Goal: Task Accomplishment & Management: Manage account settings

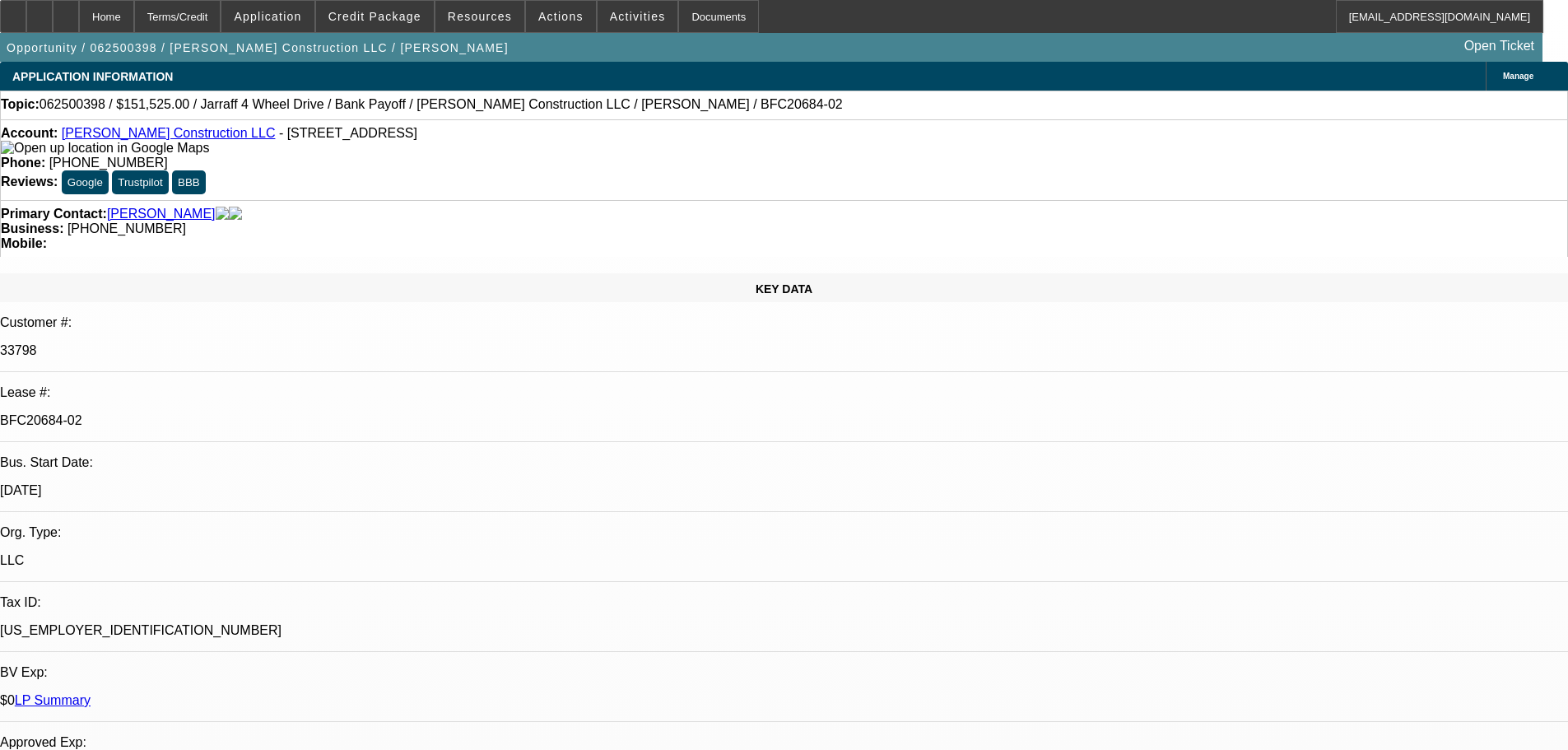
select select "0"
select select "2"
select select "0"
select select "6"
select select "0"
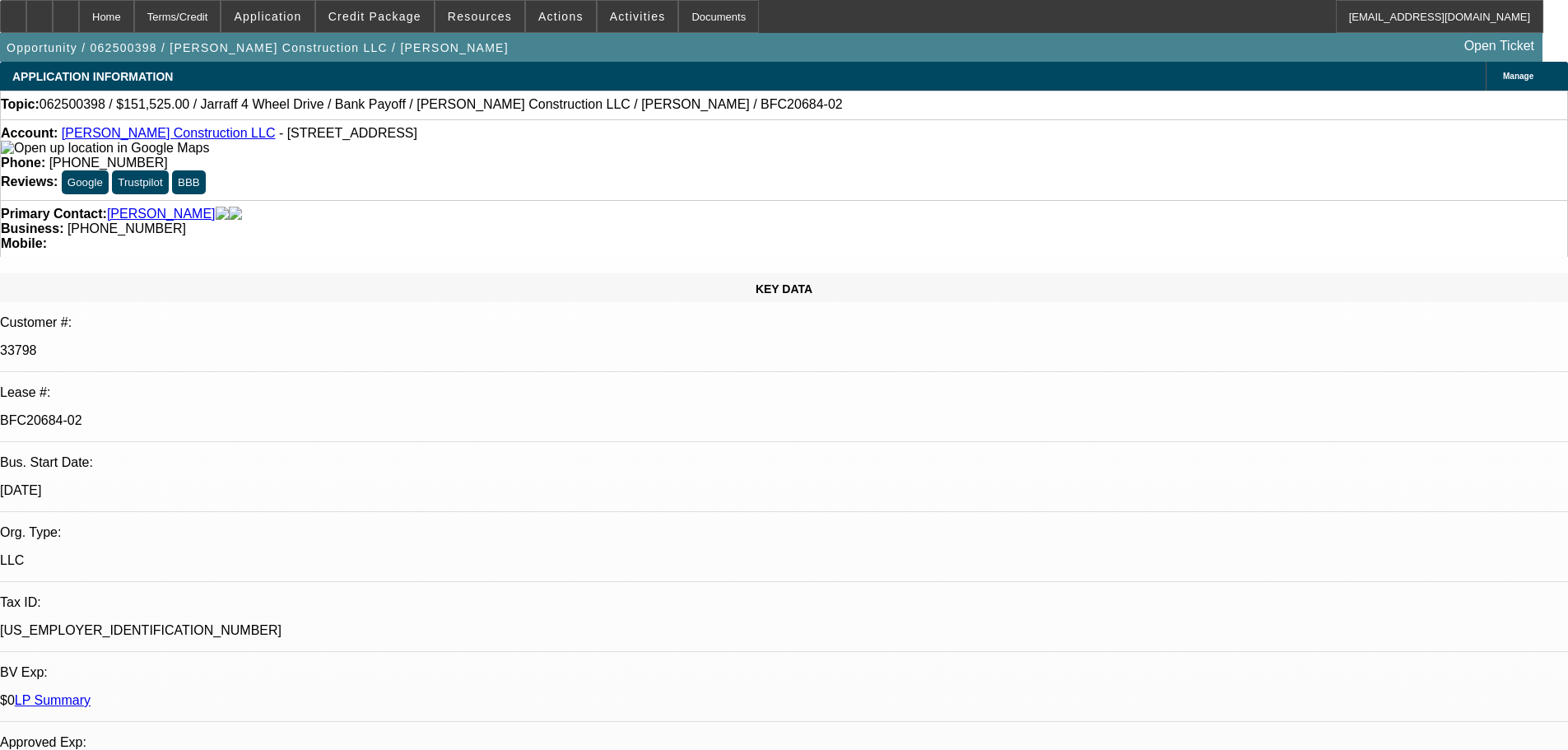
select select "2"
select select "0"
select select "6"
select select "0.15"
select select "0"
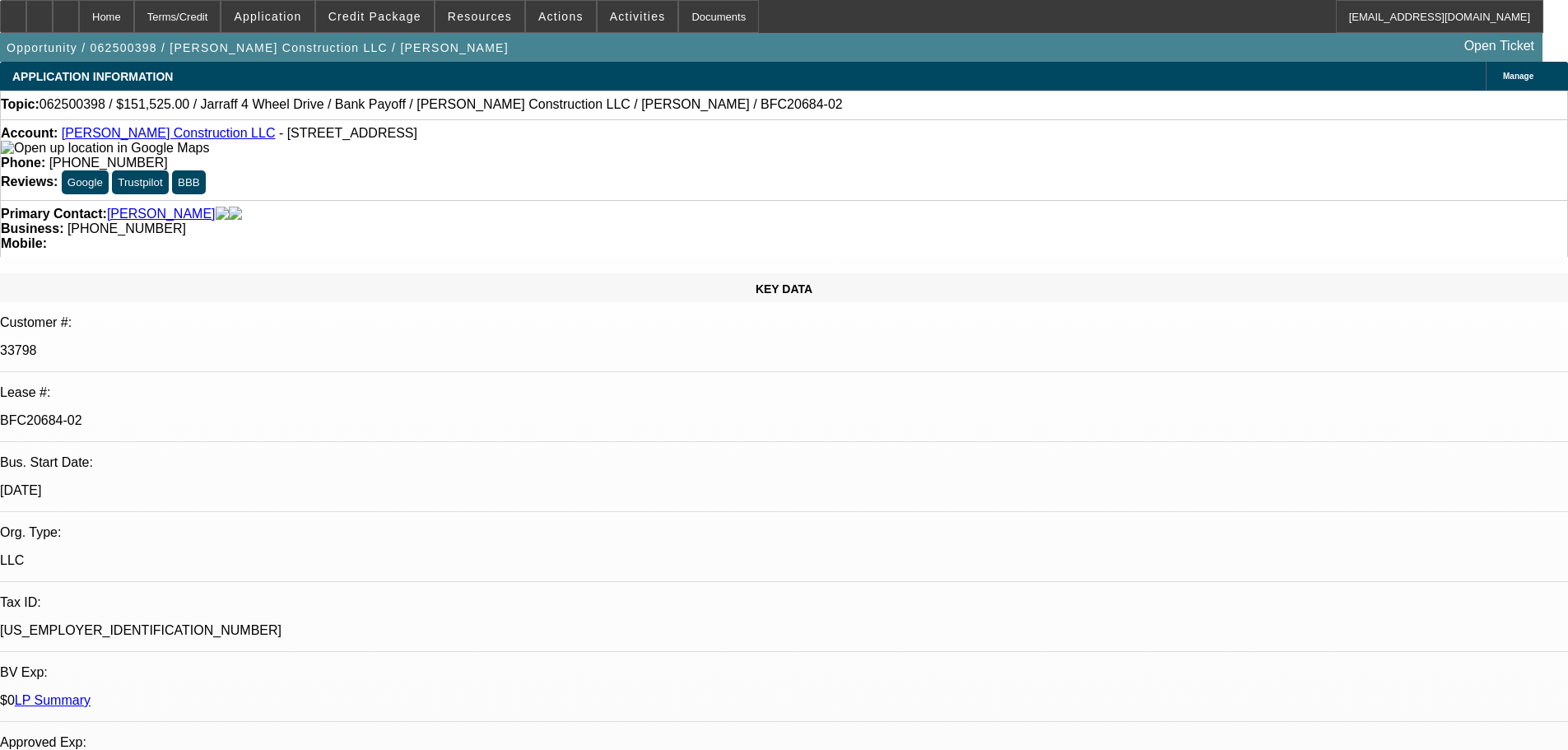
select select "0"
select select "6"
select select "0.1"
select select "0"
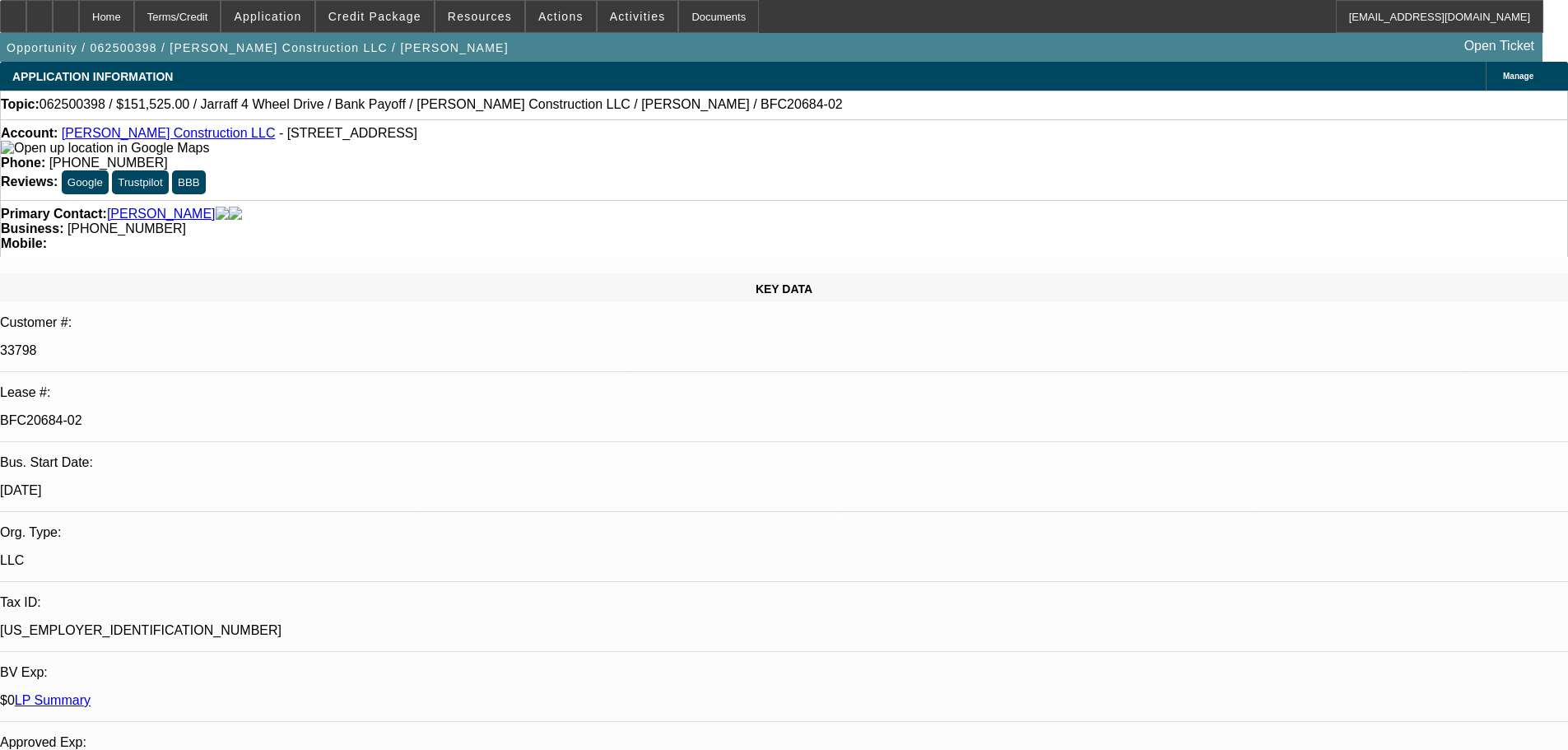
select select "6"
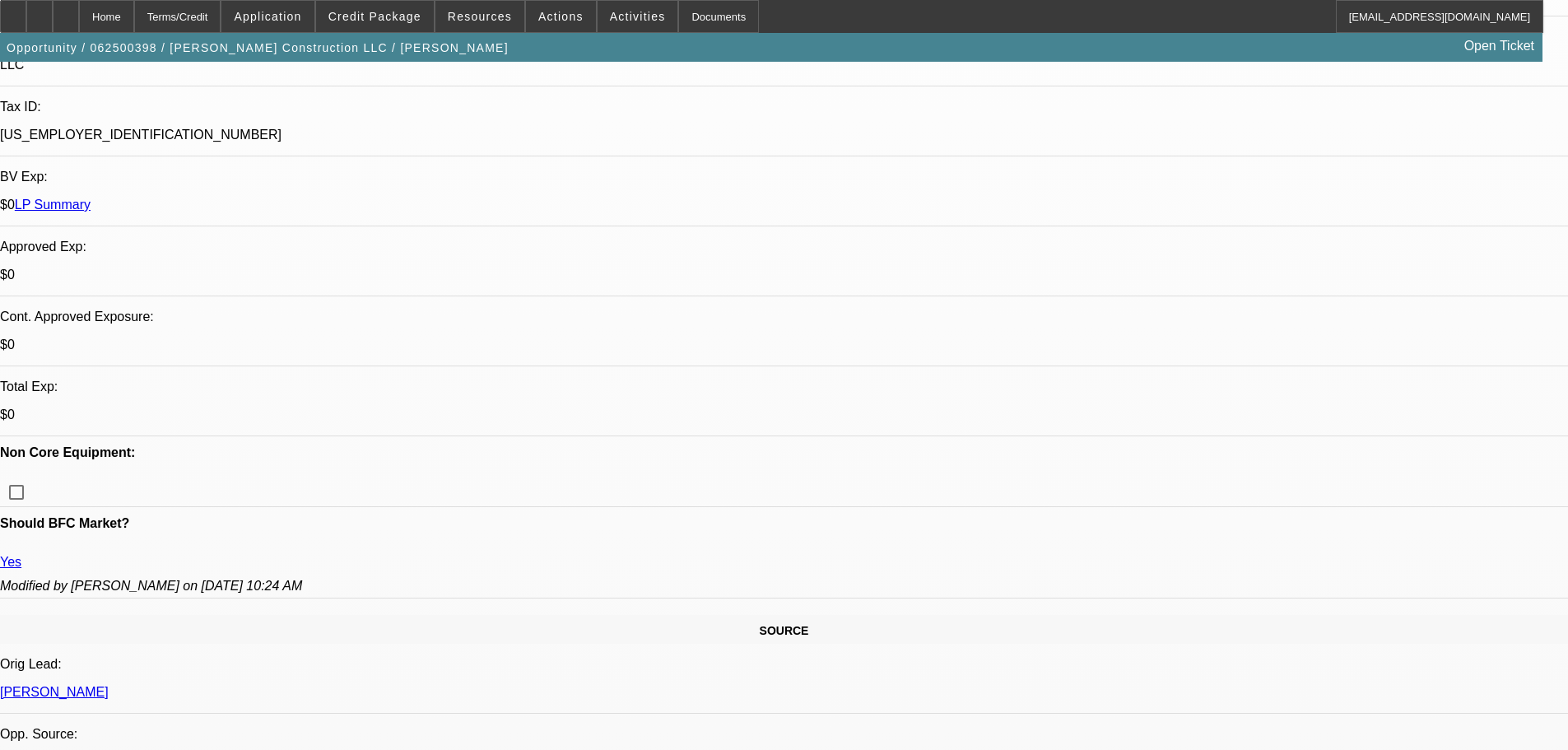
scroll to position [165, 0]
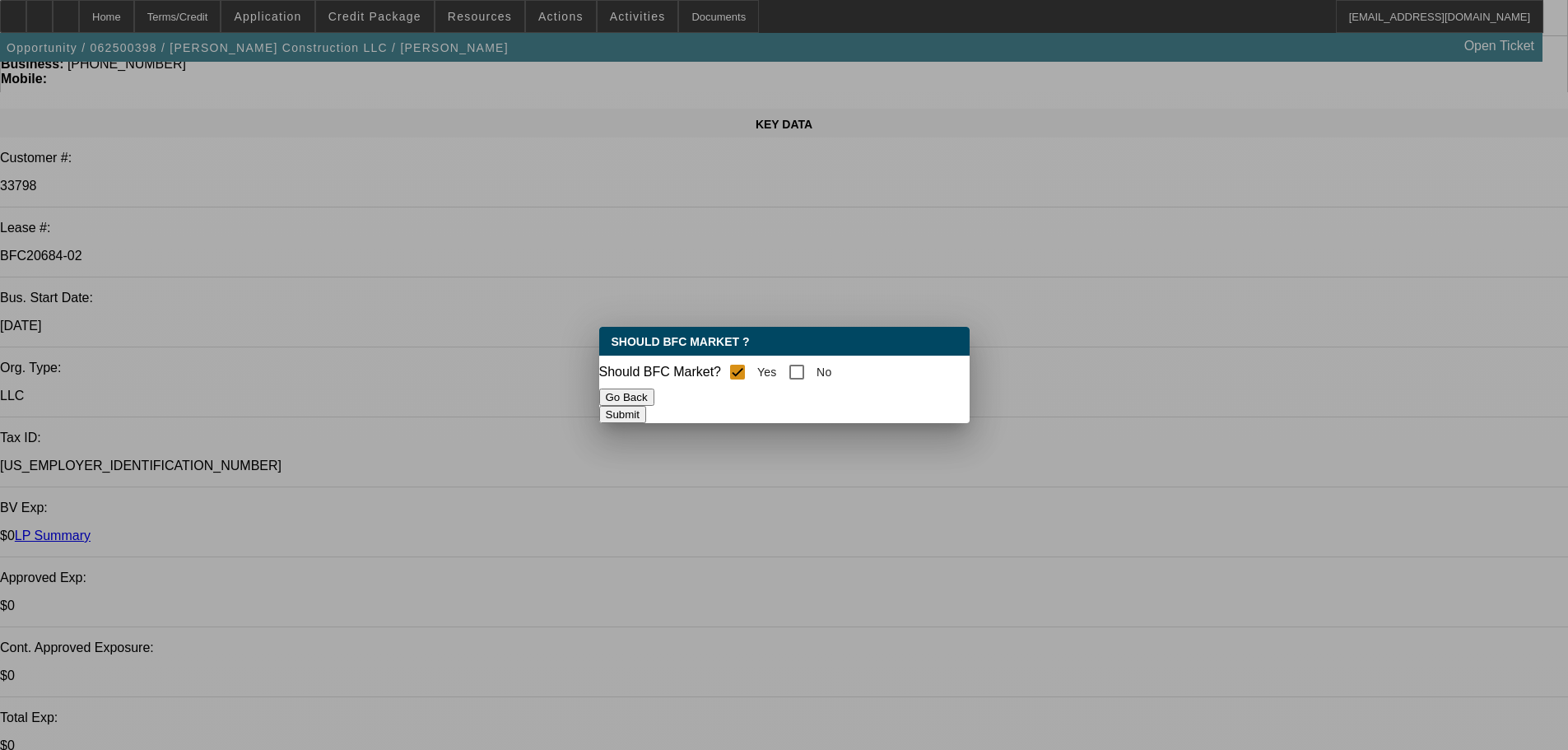
scroll to position [0, 0]
click at [807, 366] on input "No" at bounding box center [797, 372] width 33 height 33
checkbox input "true"
checkbox input "false"
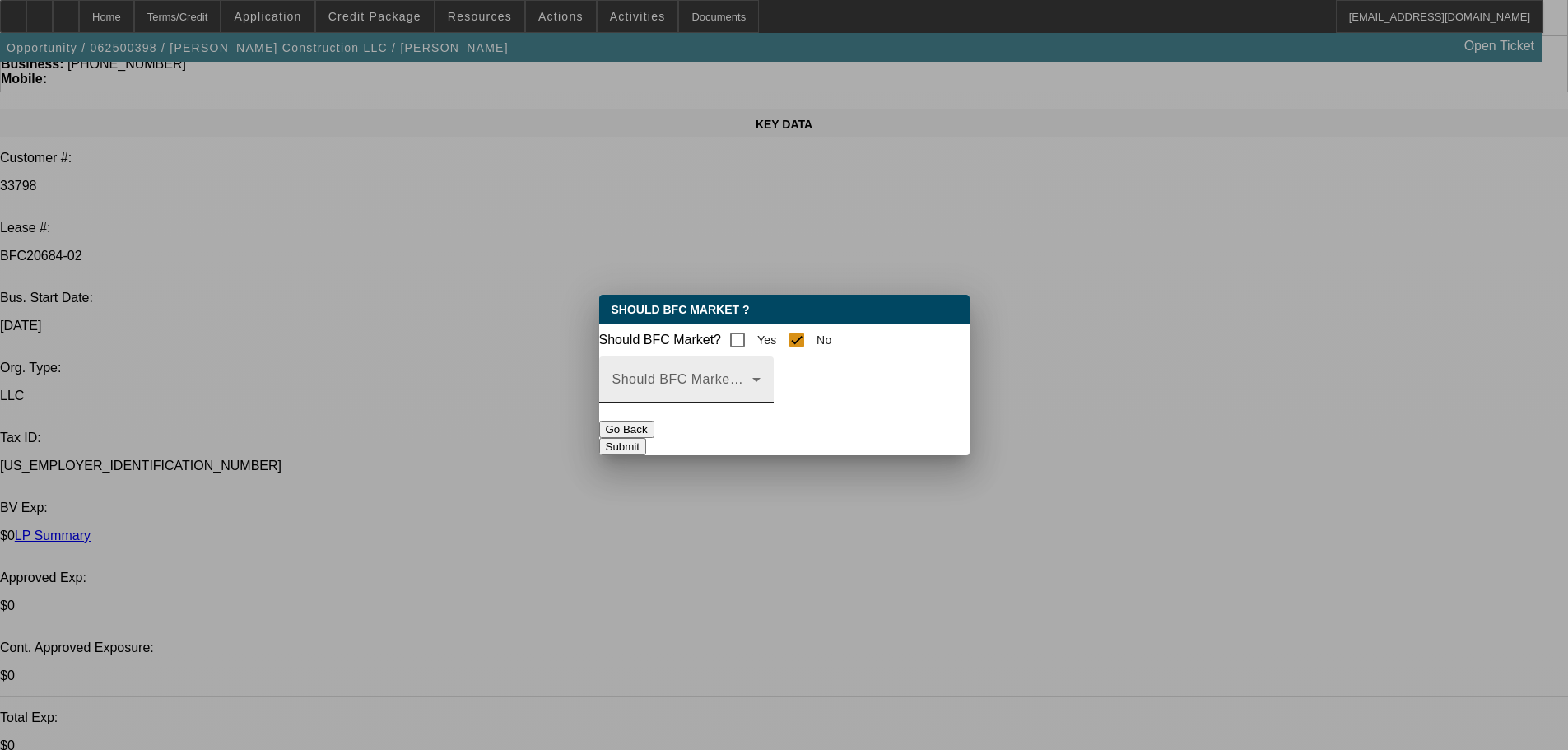
click at [767, 390] on icon at bounding box center [756, 379] width 20 height 20
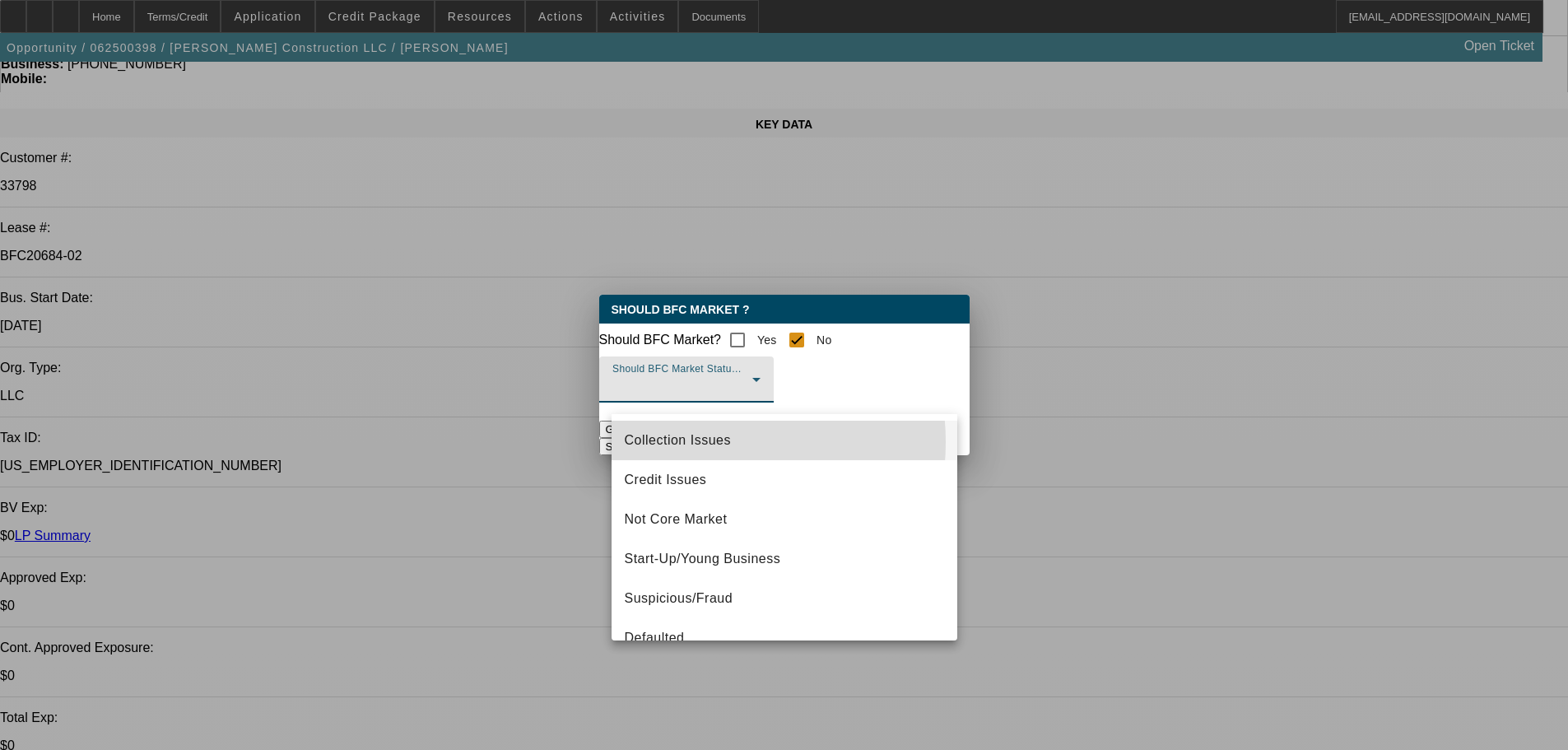
click at [697, 442] on span "Collection Issues" at bounding box center [678, 440] width 106 height 20
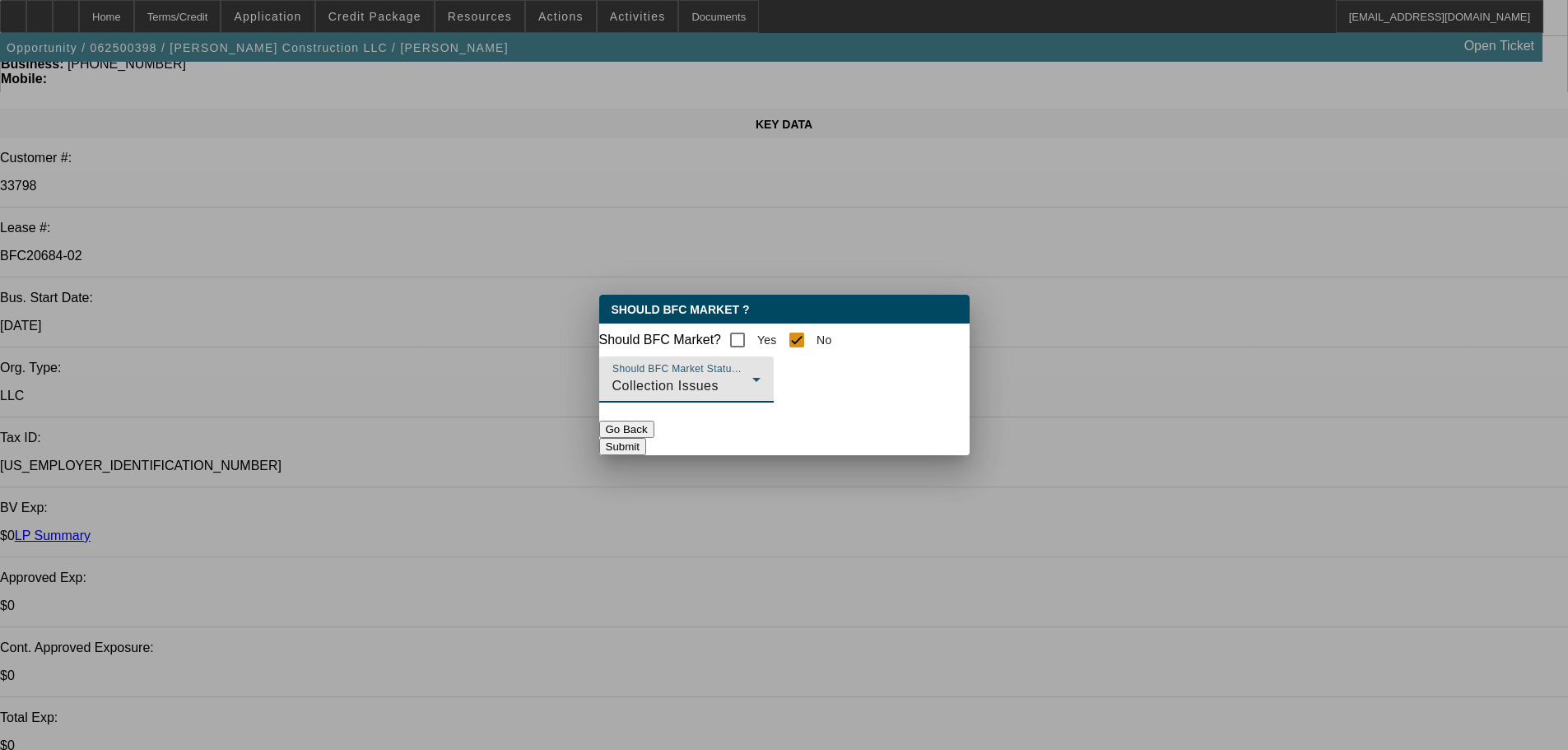
click at [646, 453] on button "Submit" at bounding box center [623, 447] width 47 height 17
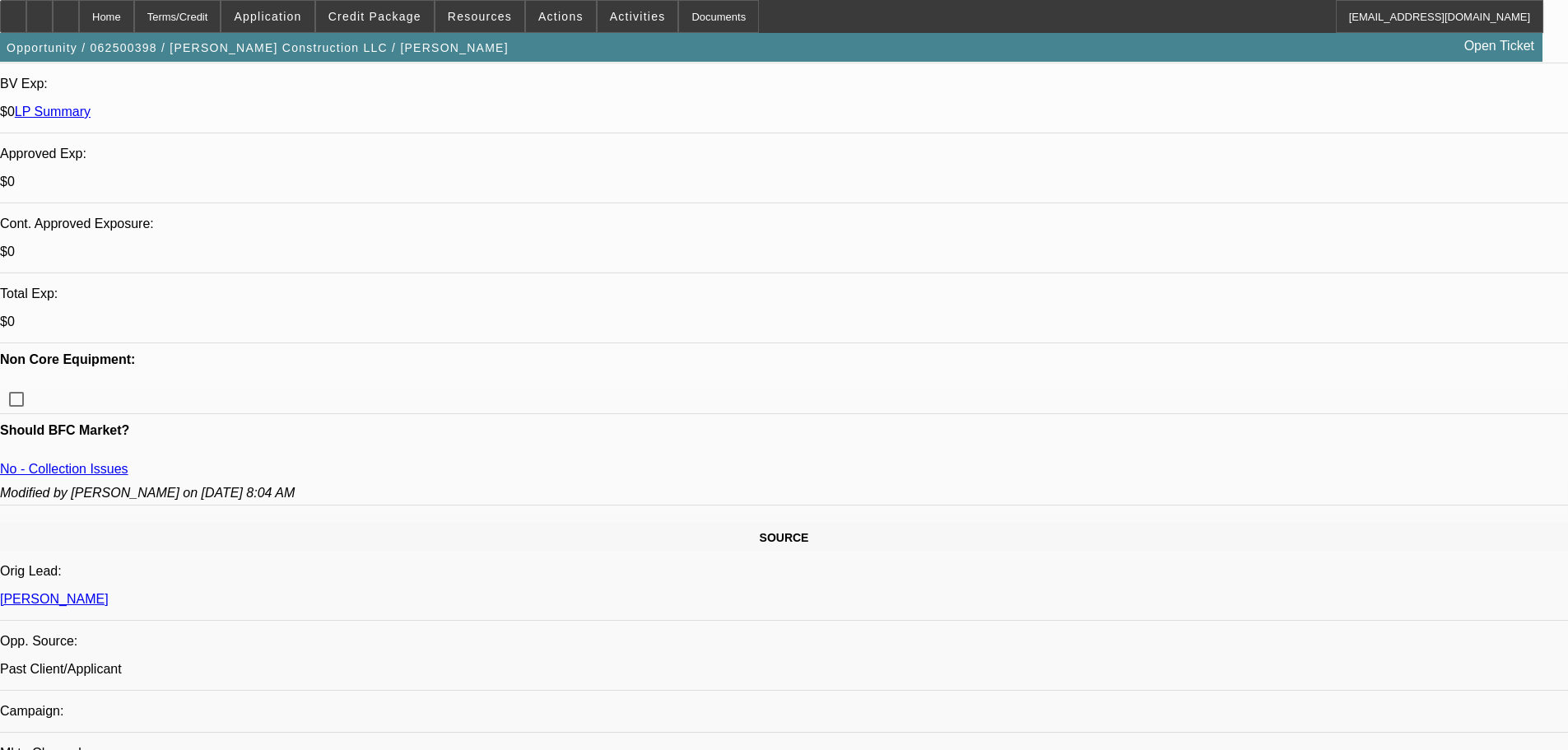
scroll to position [576, 0]
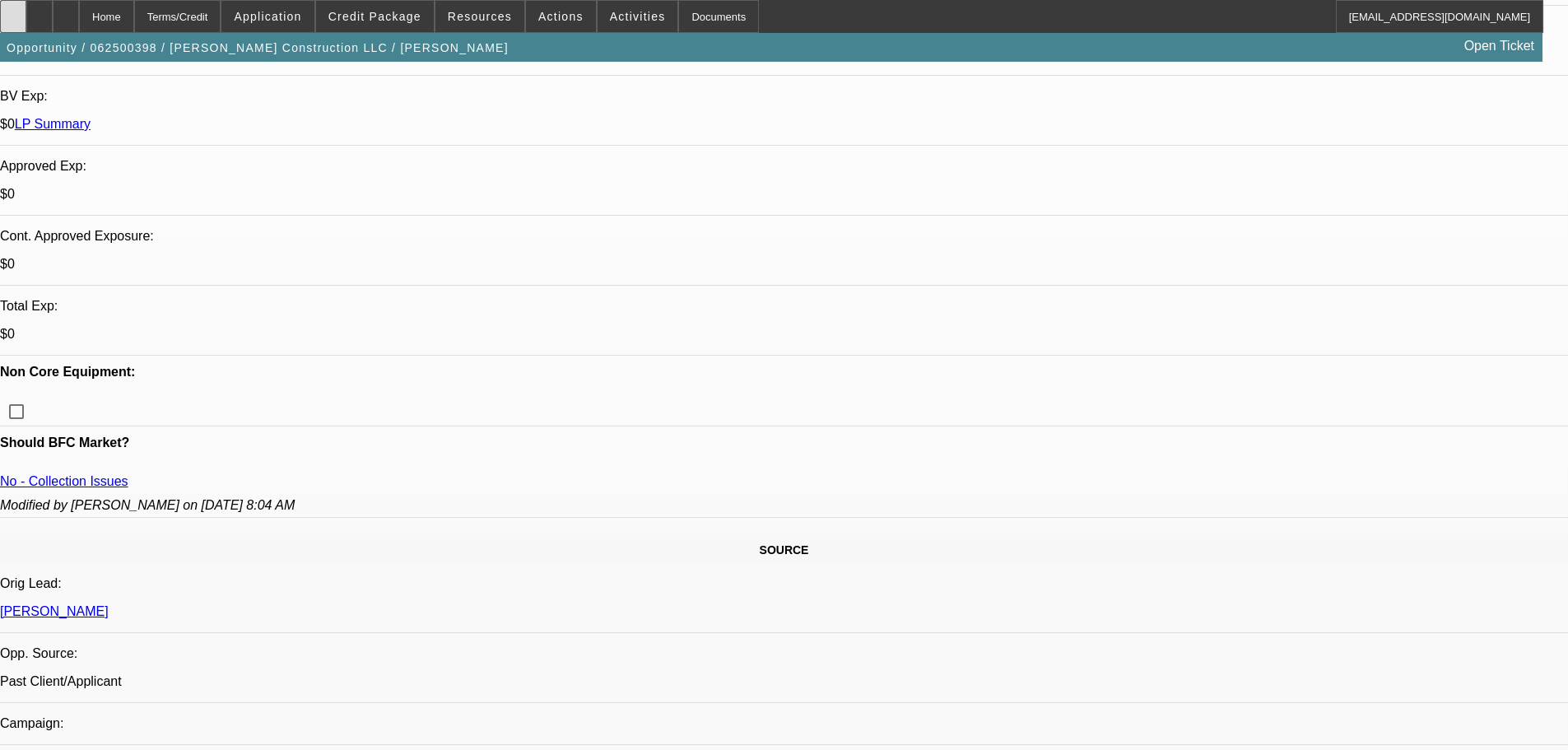
click at [13, 10] on icon at bounding box center [13, 10] width 0 height 0
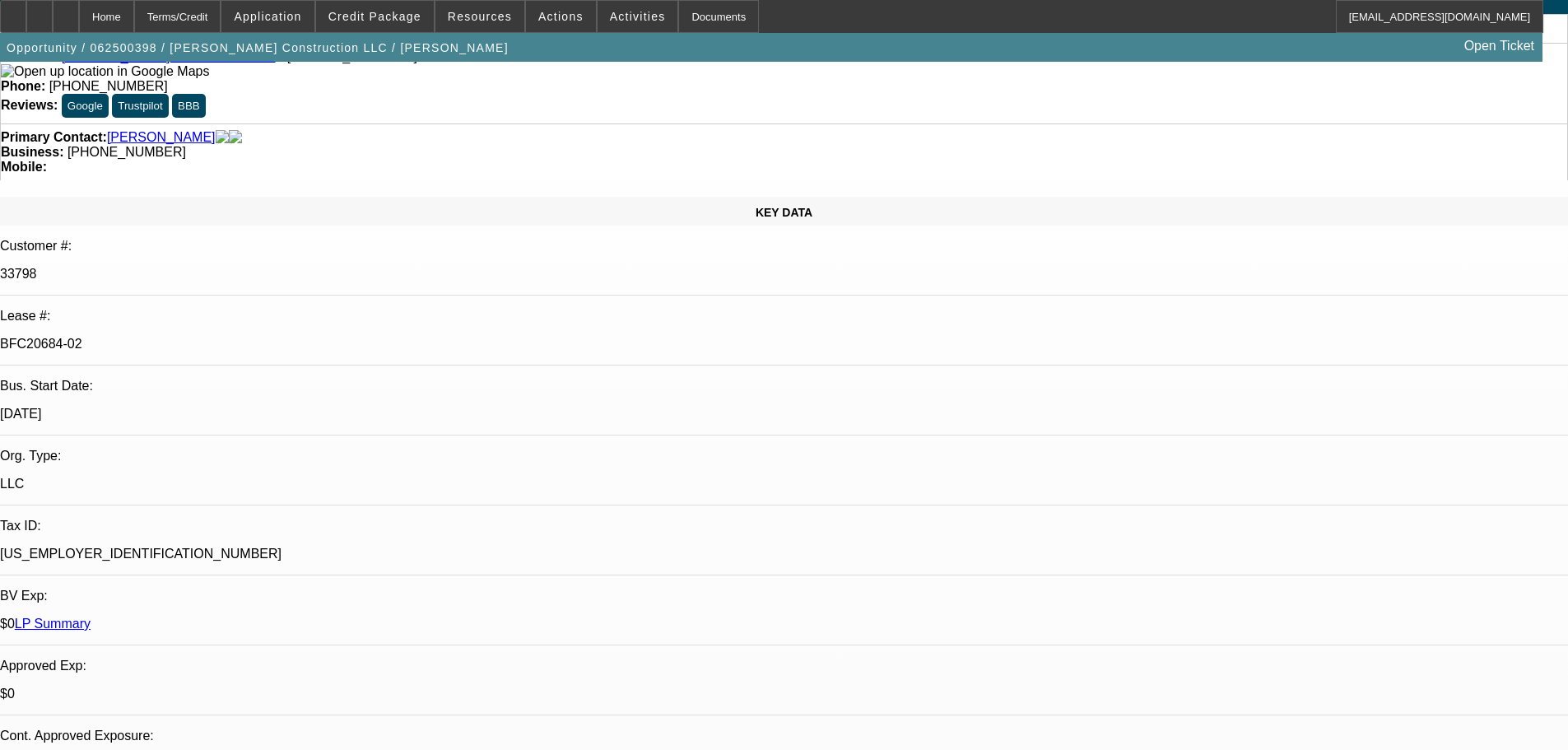
scroll to position [0, 0]
